Goal: Navigation & Orientation: Find specific page/section

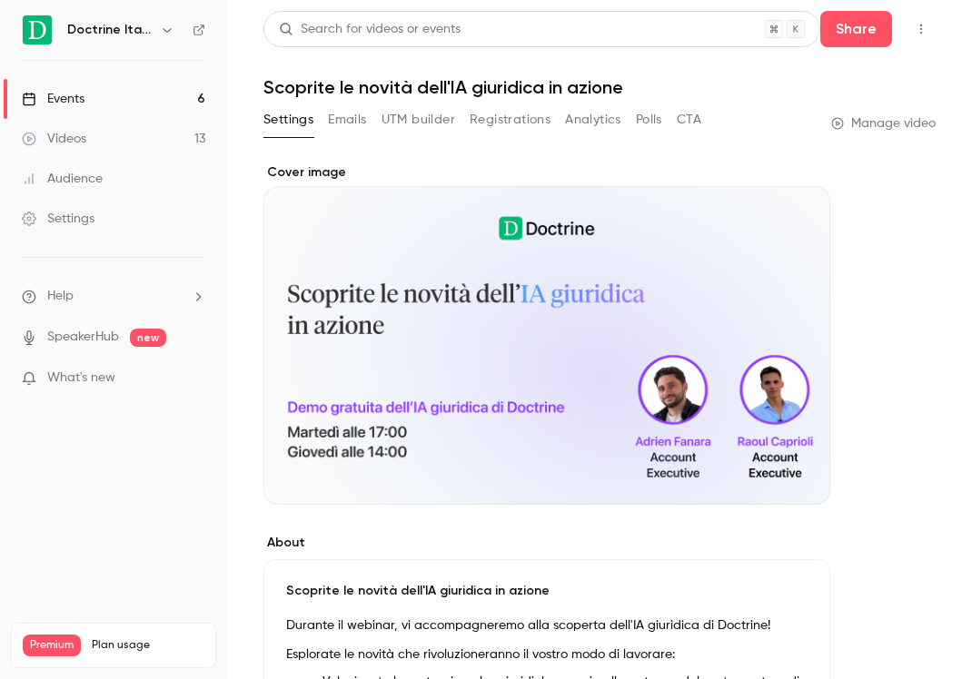
click at [124, 93] on link "Events 6" at bounding box center [113, 99] width 227 height 40
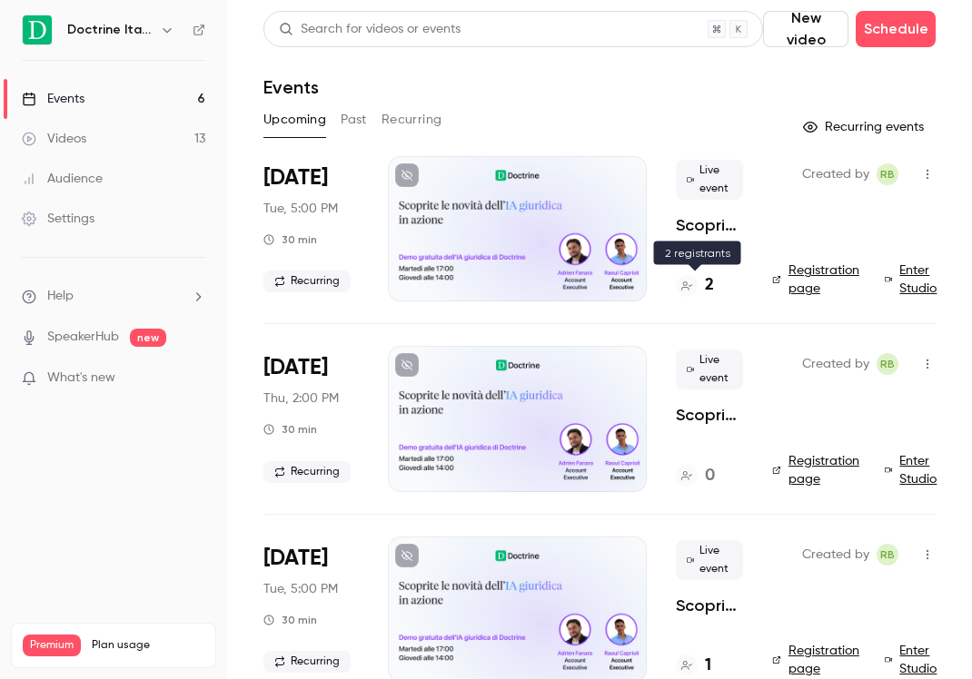
click at [688, 294] on div at bounding box center [687, 286] width 22 height 22
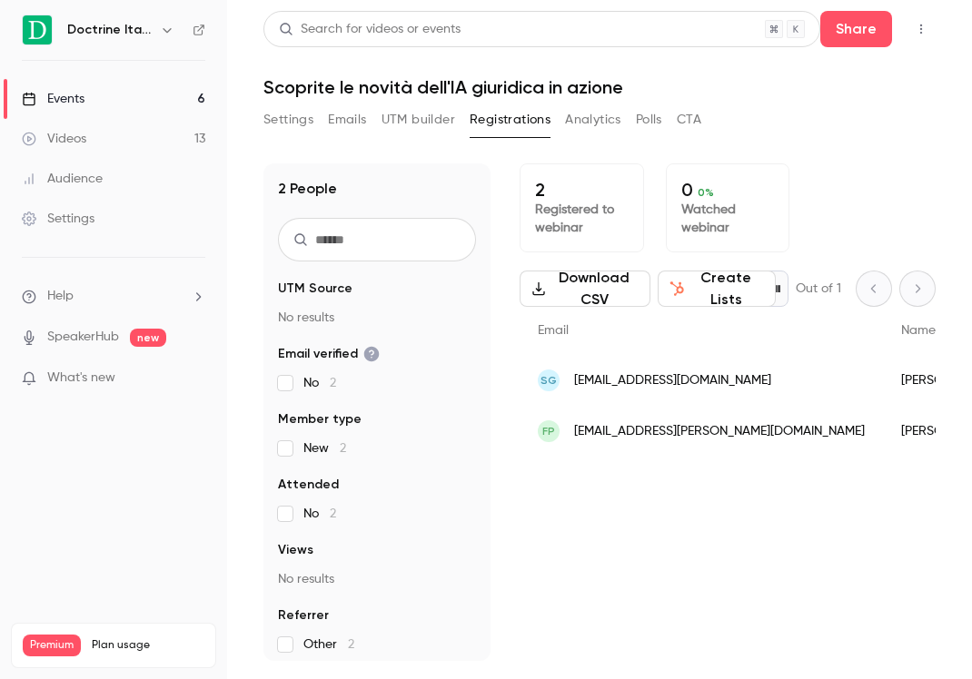
click at [133, 104] on link "Events 6" at bounding box center [113, 99] width 227 height 40
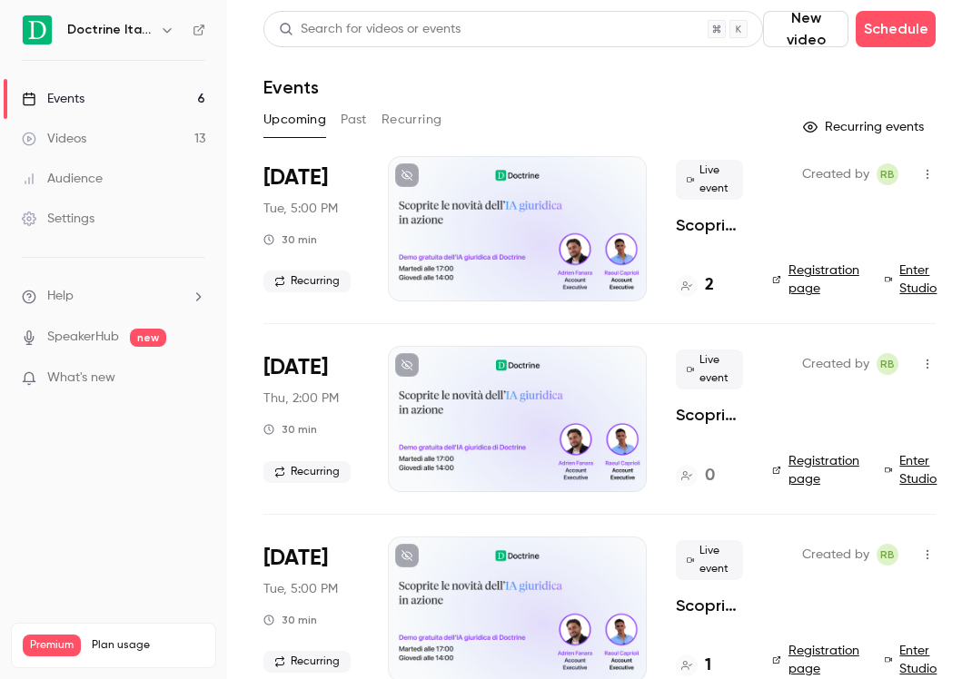
click at [163, 28] on icon "button" at bounding box center [167, 30] width 8 height 5
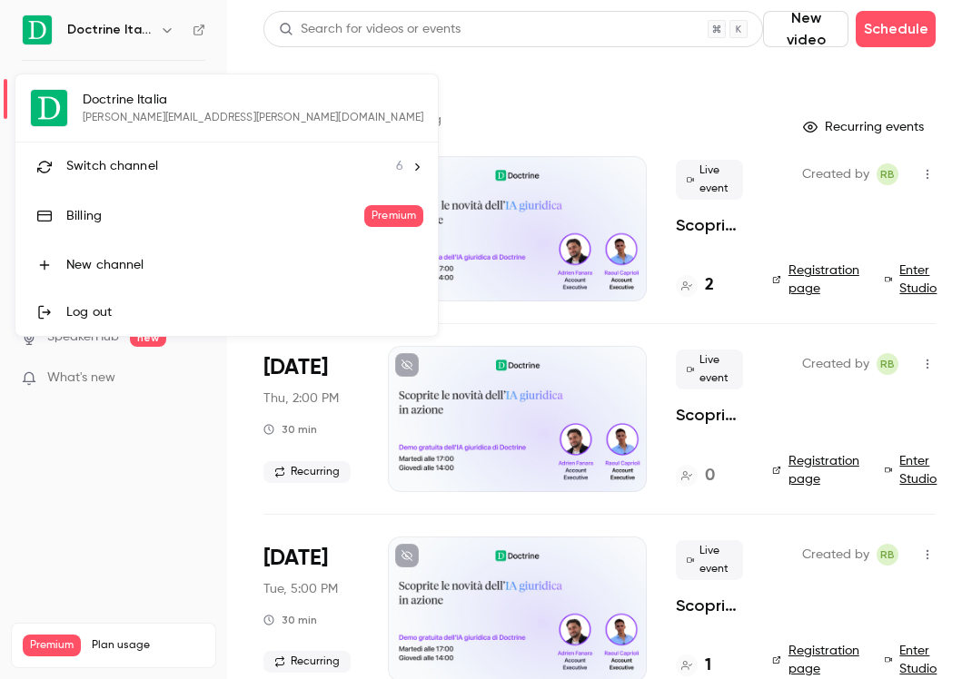
click at [243, 165] on div "Switch channel 6" at bounding box center [234, 166] width 337 height 19
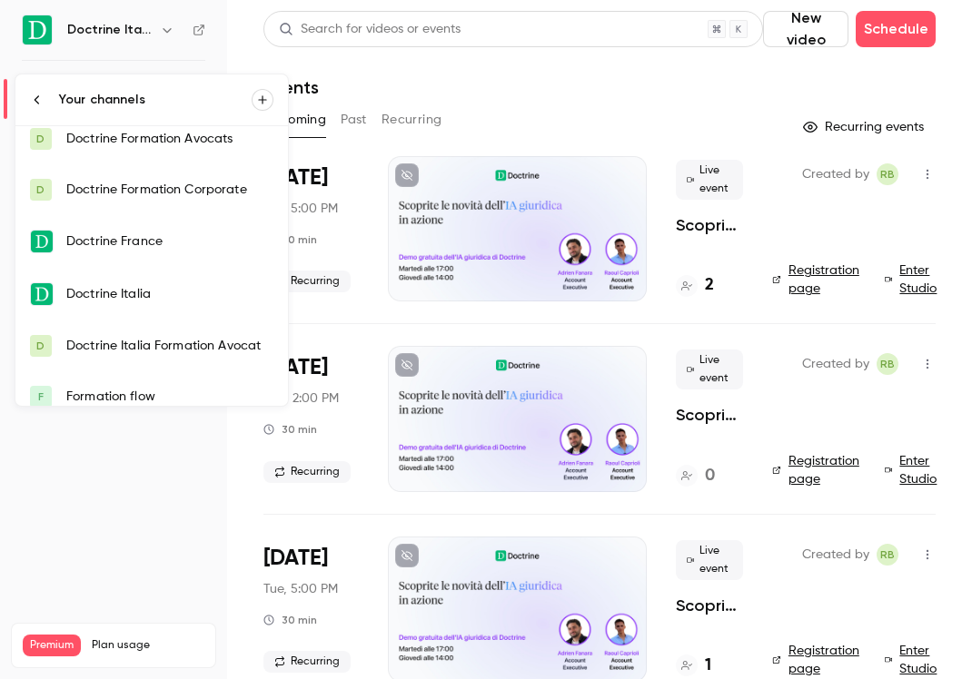
scroll to position [29, 0]
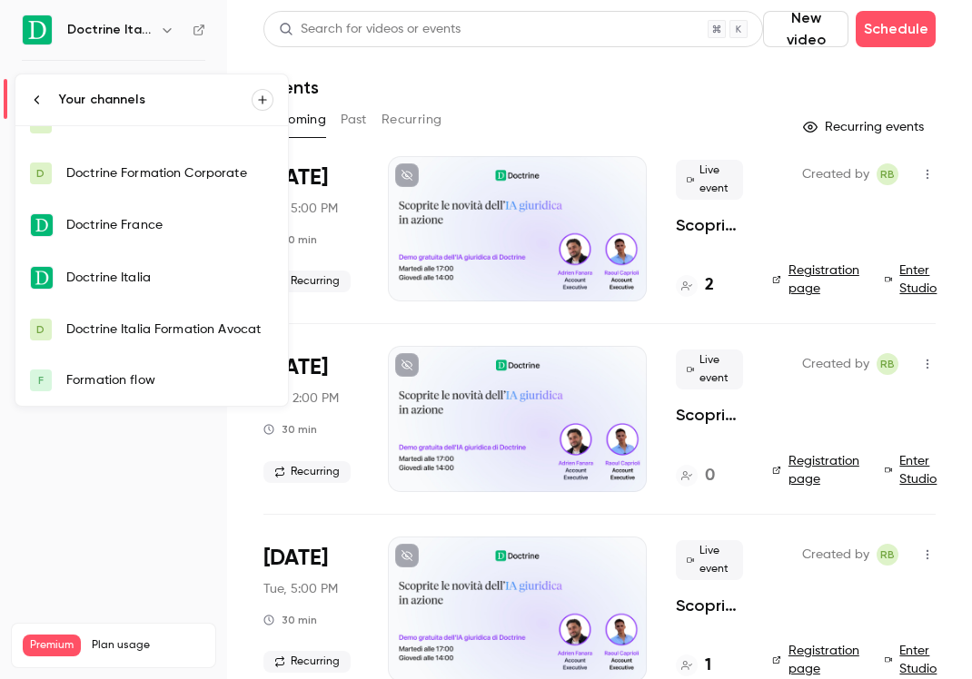
click at [182, 337] on div "Doctrine Italia Formation Avocat" at bounding box center [169, 330] width 207 height 18
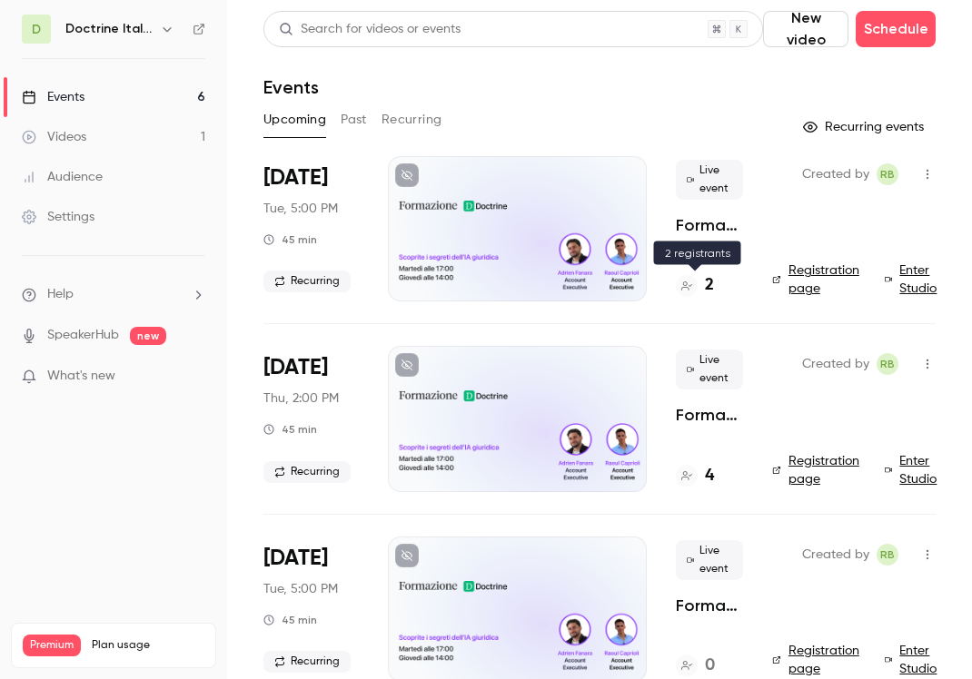
click at [695, 289] on div at bounding box center [687, 286] width 22 height 22
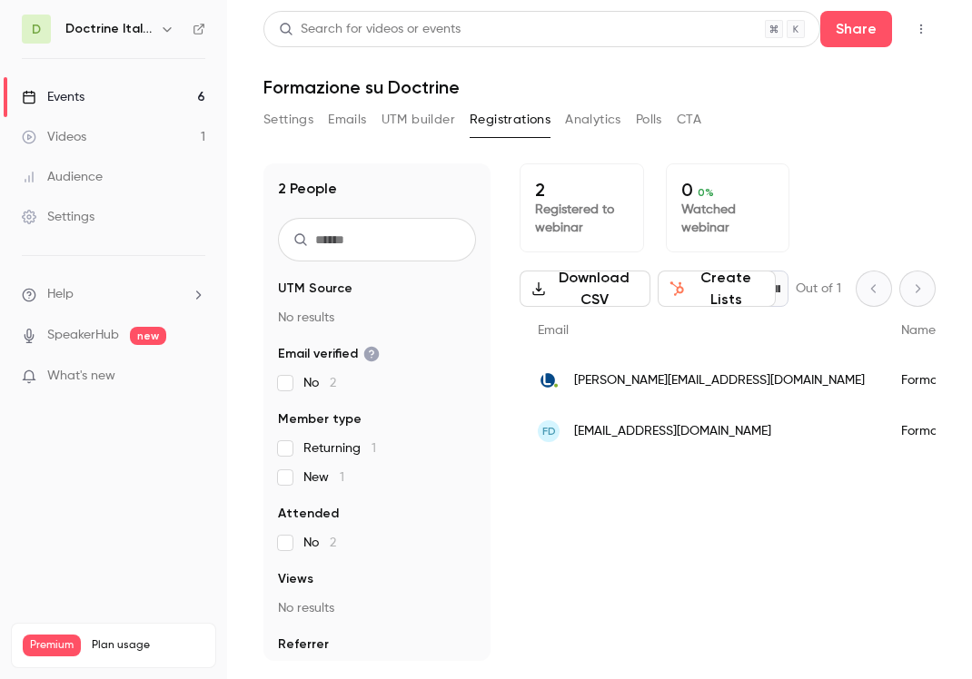
click at [126, 91] on link "Events 6" at bounding box center [113, 97] width 227 height 40
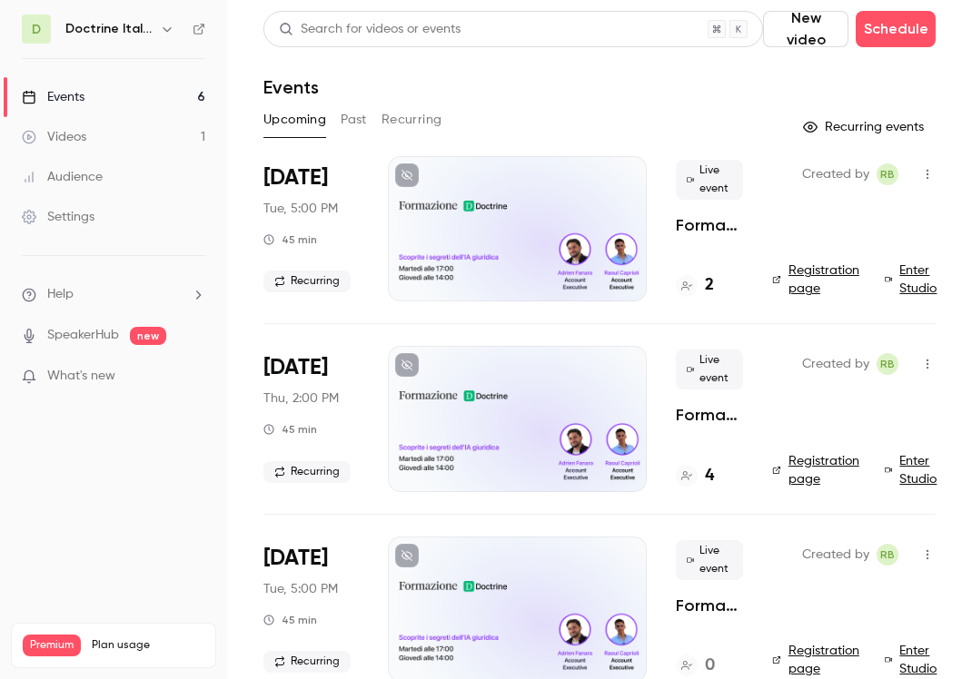
click at [711, 291] on h4 "2" at bounding box center [709, 285] width 9 height 25
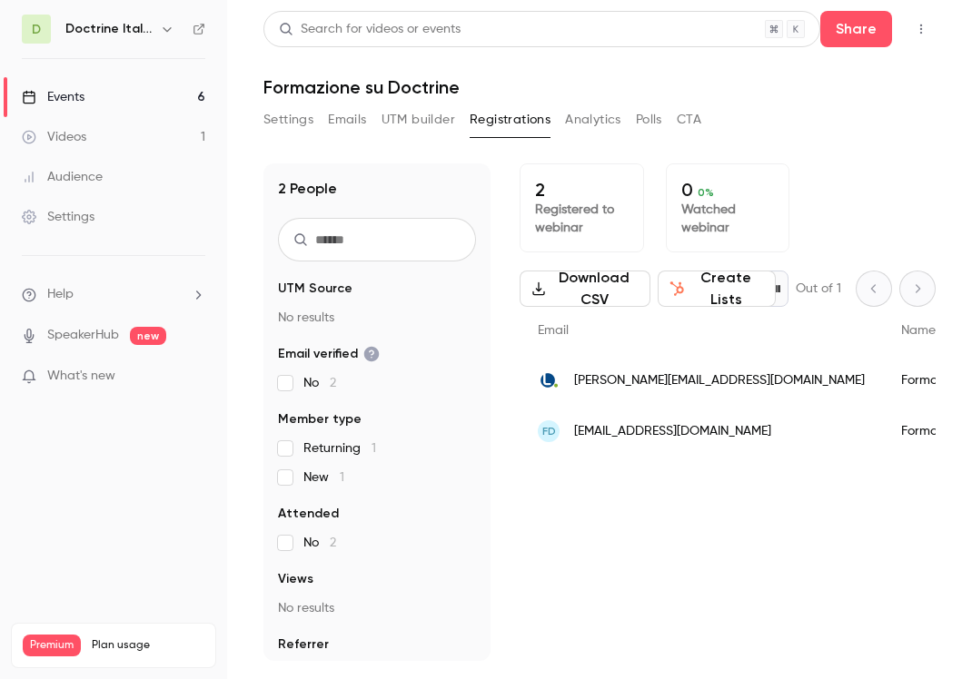
click at [56, 100] on div "Events" at bounding box center [53, 97] width 63 height 18
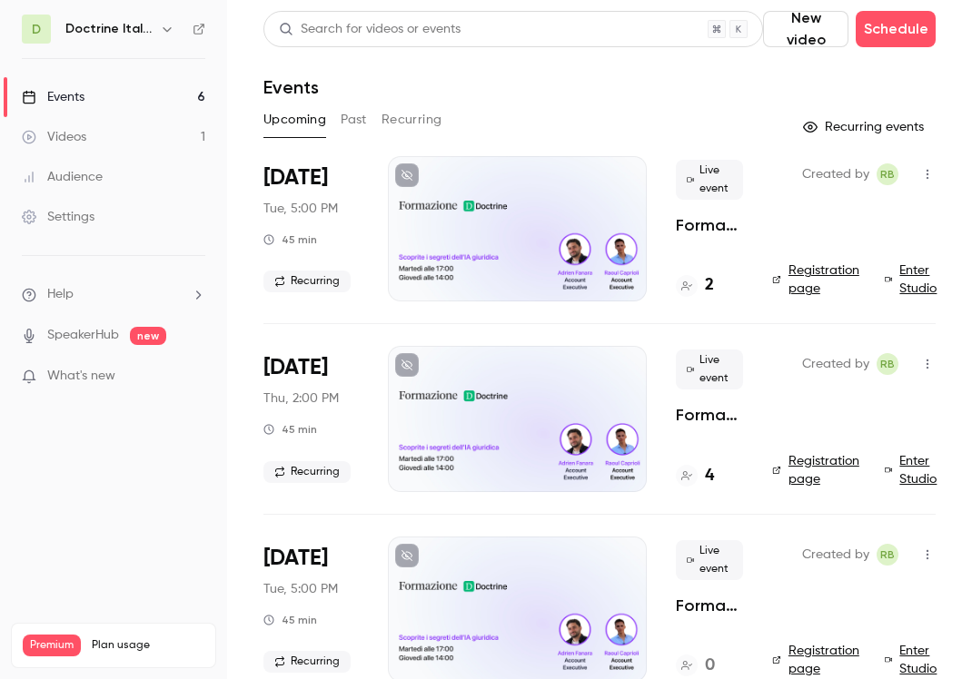
click at [105, 21] on h6 "Doctrine Italia Formation Avocat" at bounding box center [108, 29] width 87 height 18
click at [160, 27] on icon "button" at bounding box center [167, 29] width 15 height 15
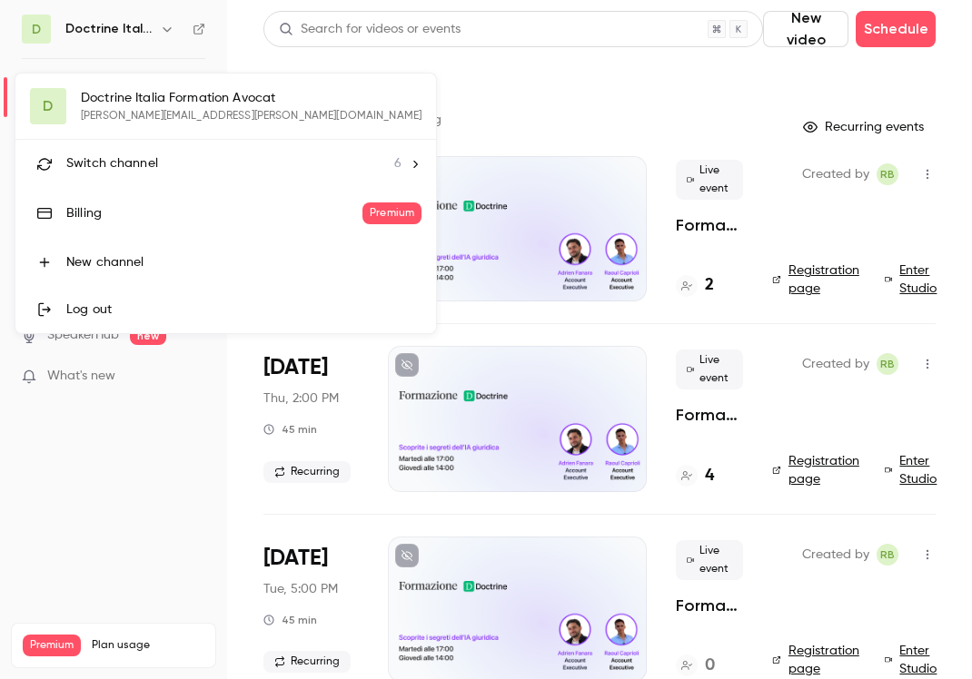
click at [134, 164] on span "Switch channel" at bounding box center [112, 163] width 92 height 19
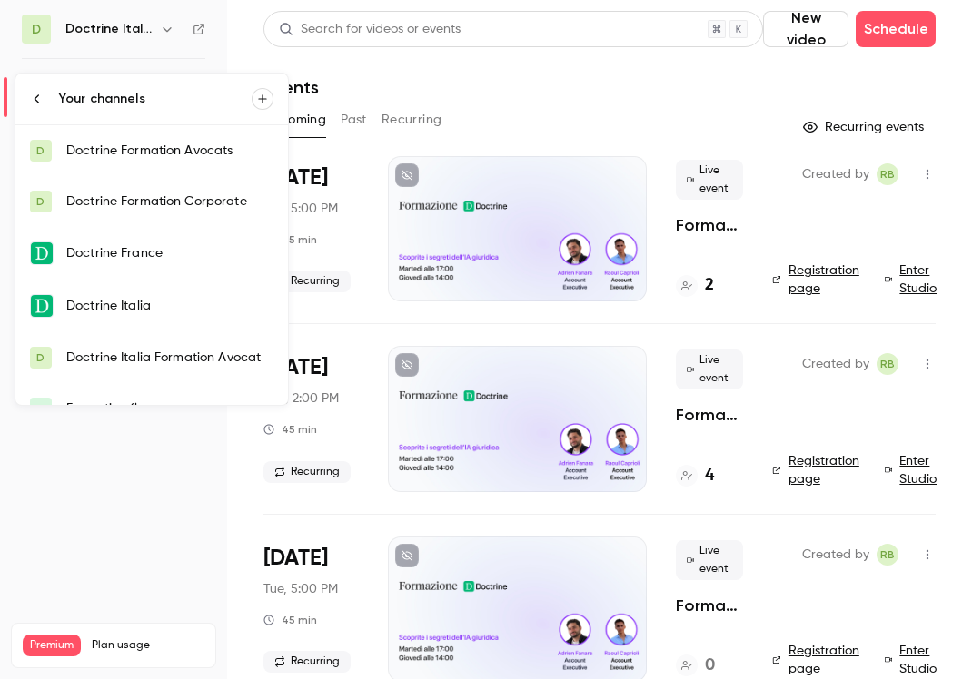
click at [149, 316] on link "Doctrine Italia" at bounding box center [151, 306] width 273 height 53
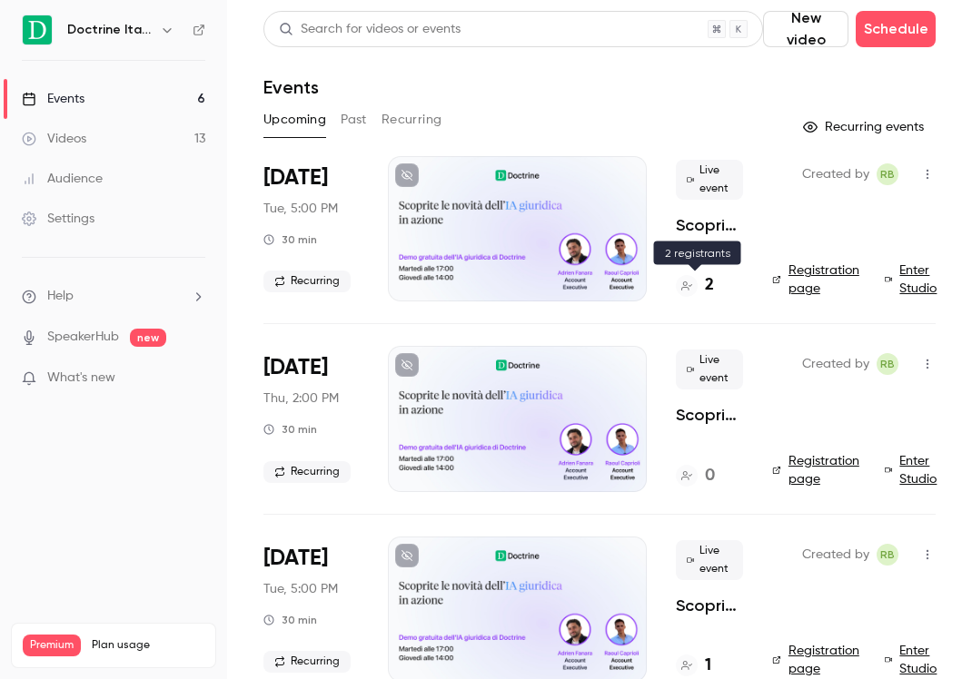
click at [685, 283] on icon at bounding box center [686, 286] width 11 height 11
